Goal: Find specific page/section: Find specific page/section

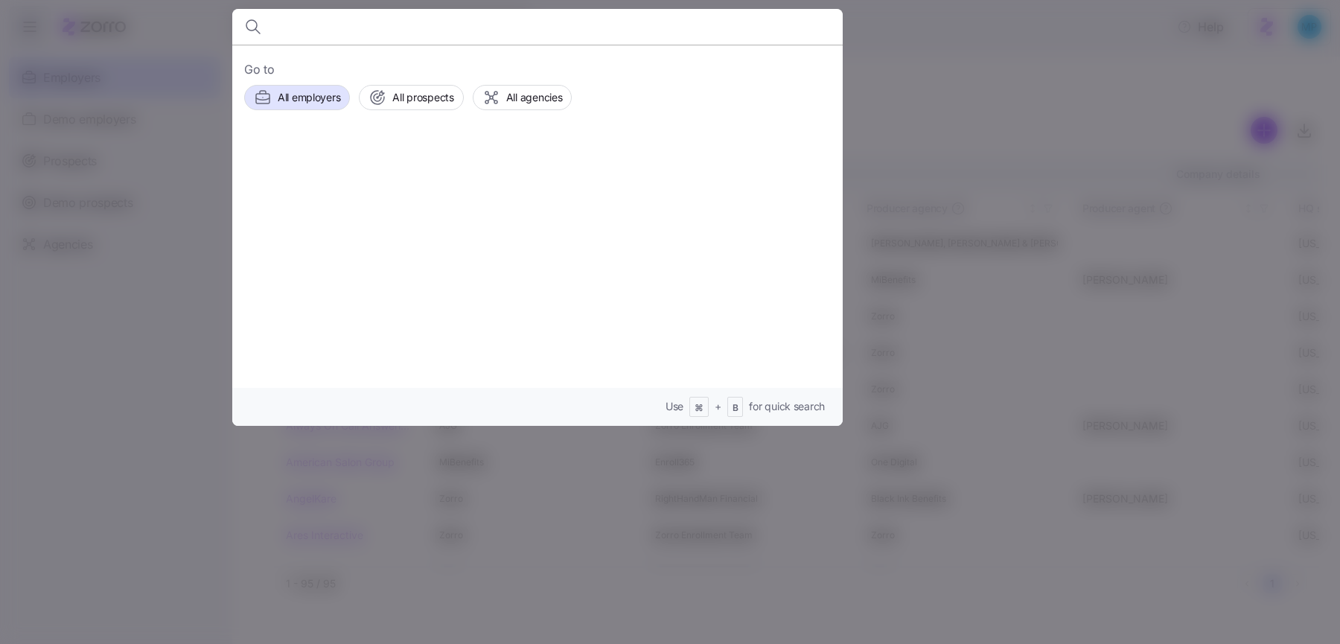
type input "f"
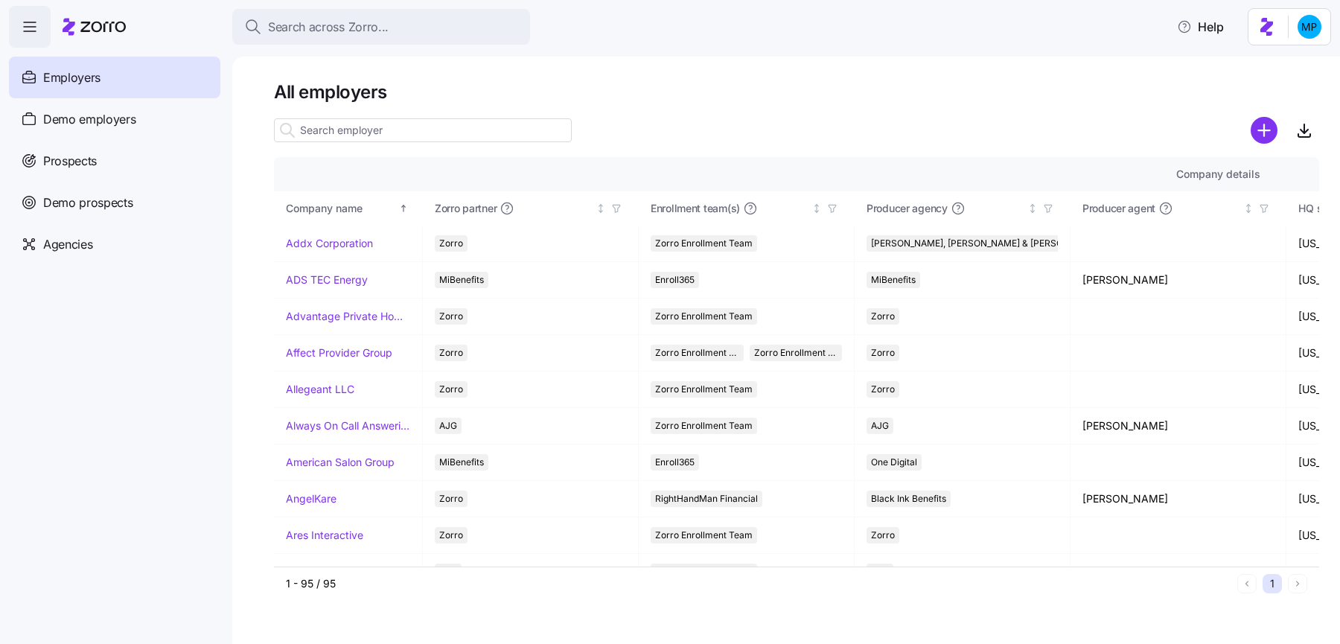
click at [1269, 28] on html "Search across Zorro... Help Employers Demo employers Prospects Demo prospects A…" at bounding box center [670, 317] width 1340 height 635
click at [1266, 98] on div "Log out" at bounding box center [1270, 91] width 58 height 16
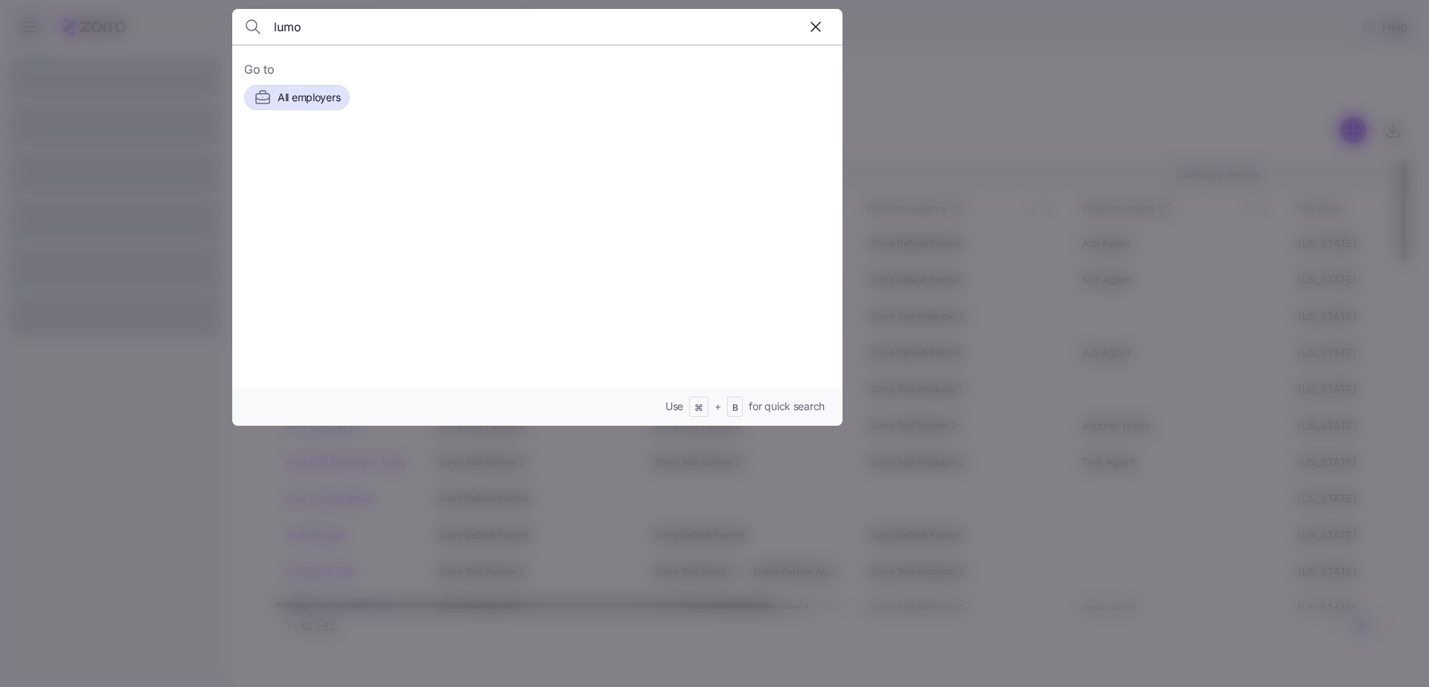
type input "lumos"
